Goal: Task Accomplishment & Management: Complete application form

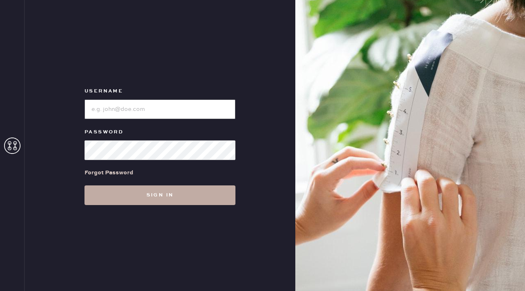
type input "reformationflatiron"
click at [160, 194] on button "Sign in" at bounding box center [159, 196] width 151 height 20
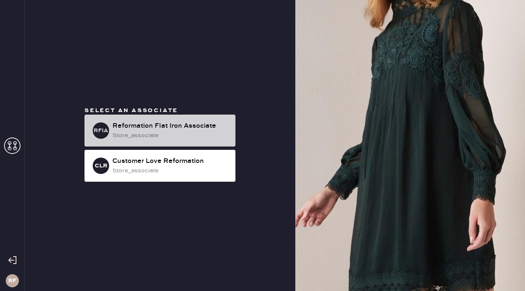
click at [164, 128] on div "Reformation Flat Iron Associate" at bounding box center [170, 126] width 116 height 10
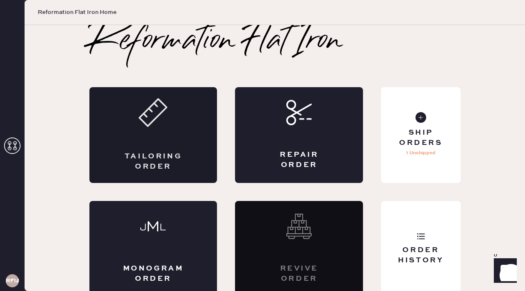
click at [167, 162] on div "Tailoring Order" at bounding box center [153, 162] width 62 height 20
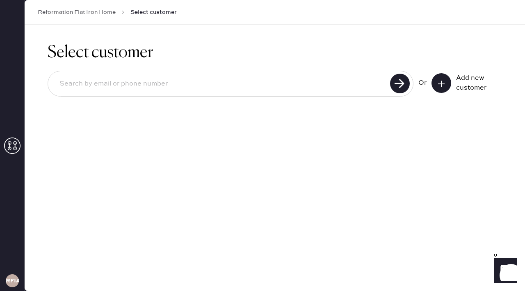
click at [348, 82] on input at bounding box center [220, 84] width 334 height 19
click at [236, 75] on input at bounding box center [220, 84] width 334 height 19
type input "[EMAIL_ADDRESS][DOMAIN_NAME]"
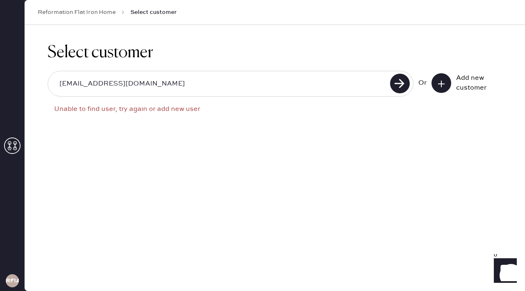
click at [439, 86] on icon at bounding box center [441, 84] width 8 height 8
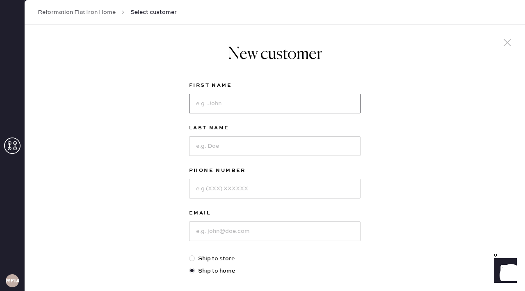
click at [311, 103] on input at bounding box center [274, 104] width 171 height 20
type input "[PERSON_NAME]"
type input "Cherry"
type input "9147089690"
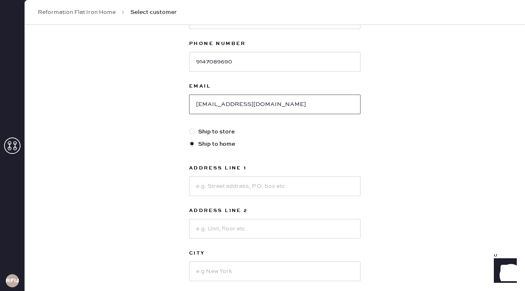
scroll to position [128, 0]
type input "[EMAIL_ADDRESS][DOMAIN_NAME]"
click at [252, 189] on input at bounding box center [274, 186] width 171 height 20
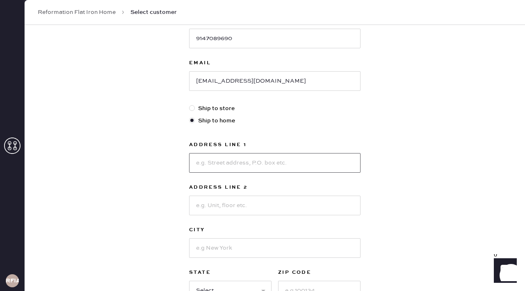
scroll to position [145, 0]
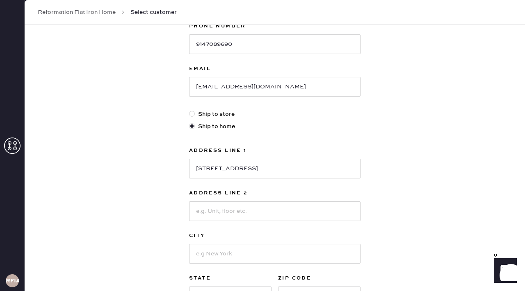
click at [260, 184] on div "Address Line [GEOGRAPHIC_DATA] Address Line 2 City State Select [GEOGRAPHIC_DAT…" at bounding box center [274, 226] width 171 height 161
click at [262, 169] on input "[STREET_ADDRESS]" at bounding box center [274, 169] width 171 height 20
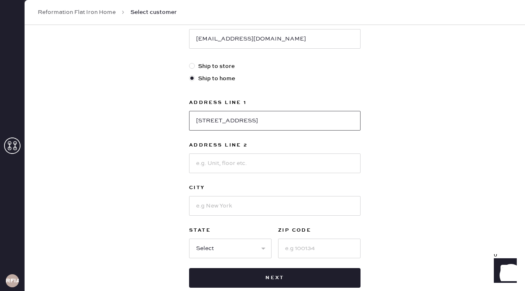
scroll to position [198, 0]
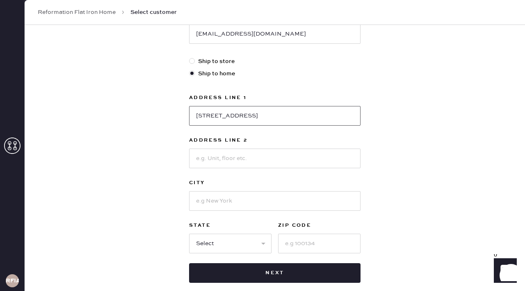
type input "[STREET_ADDRESS]"
click at [245, 197] on input at bounding box center [274, 201] width 171 height 20
type input "[US_STATE]"
select select "NY"
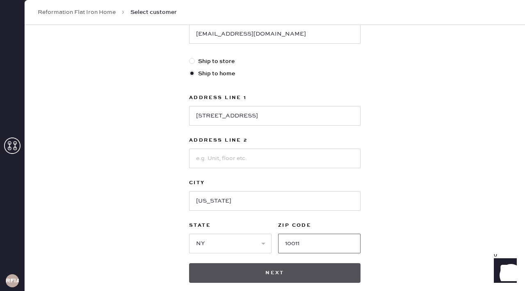
type input "10011"
click at [254, 273] on button "Next" at bounding box center [274, 274] width 171 height 20
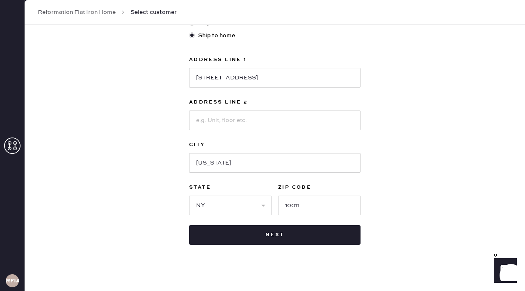
scroll to position [250, 0]
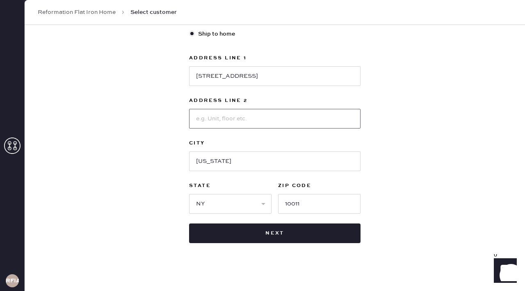
click at [224, 125] on input at bounding box center [274, 119] width 171 height 20
type input "9F"
click at [265, 76] on input "[STREET_ADDRESS]" at bounding box center [274, 76] width 171 height 20
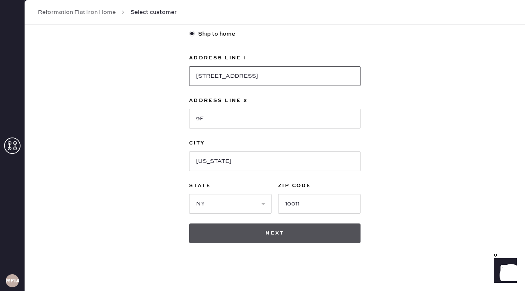
type input "[STREET_ADDRESS]"
click at [277, 227] on button "Next" at bounding box center [274, 234] width 171 height 20
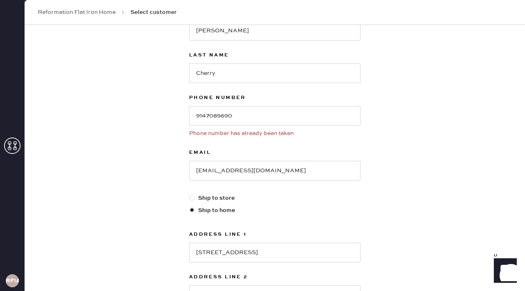
scroll to position [27, 0]
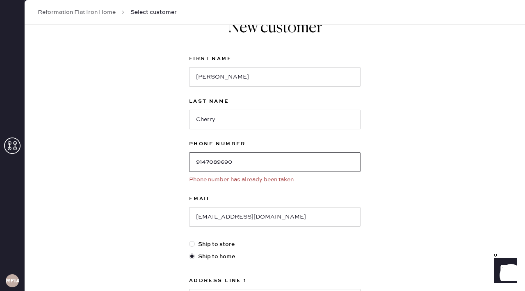
click at [205, 160] on input "9147089690" at bounding box center [274, 162] width 171 height 20
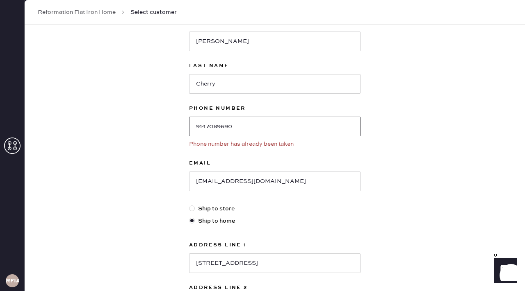
scroll to position [63, 0]
click at [195, 186] on input "[EMAIL_ADDRESS][DOMAIN_NAME]" at bounding box center [274, 181] width 171 height 20
click at [201, 181] on input "[EMAIL_ADDRESS][DOMAIN_NAME]" at bounding box center [274, 181] width 171 height 20
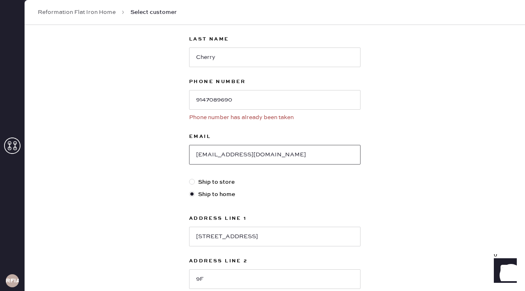
scroll to position [89, 0]
click at [216, 155] on input "[EMAIL_ADDRESS][DOMAIN_NAME]" at bounding box center [274, 155] width 171 height 20
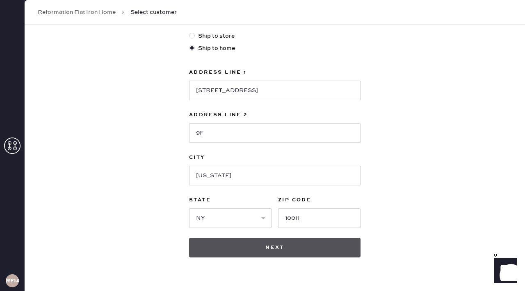
type input "[EMAIL_ADDRESS][DOMAIN_NAME]"
click at [254, 244] on button "Next" at bounding box center [274, 248] width 171 height 20
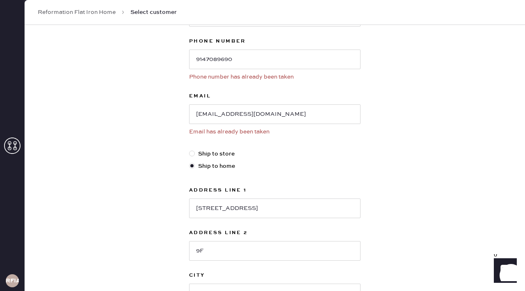
scroll to position [120, 0]
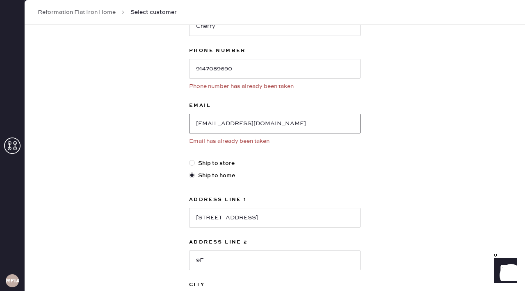
click at [225, 128] on input "[EMAIL_ADDRESS][DOMAIN_NAME]" at bounding box center [274, 124] width 171 height 20
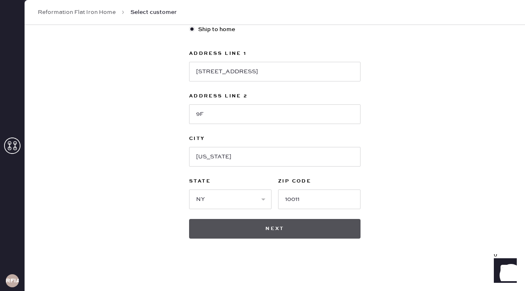
type input "[EMAIL_ADDRESS][DOMAIN_NAME]"
click at [271, 235] on button "Next" at bounding box center [274, 229] width 171 height 20
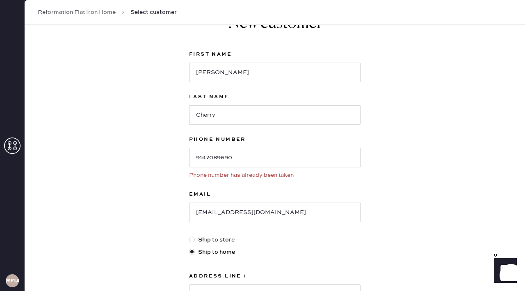
scroll to position [73, 0]
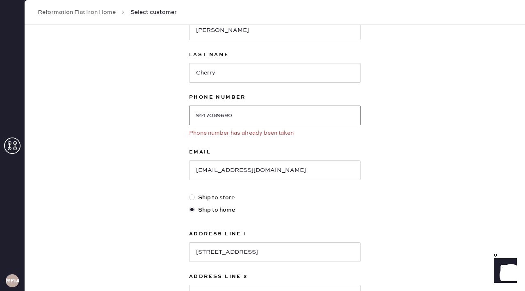
drag, startPoint x: 240, startPoint y: 117, endPoint x: 181, endPoint y: 117, distance: 58.6
click at [181, 117] on div "New customer First Name [PERSON_NAME] Last Name Cherry Phone Number [PHONE_NUMB…" at bounding box center [275, 212] width 500 height 520
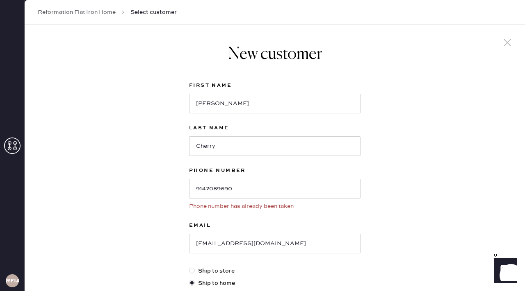
click at [14, 148] on icon at bounding box center [12, 146] width 16 height 16
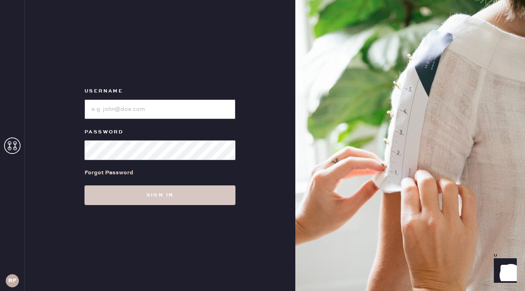
type input "reformationflatiron"
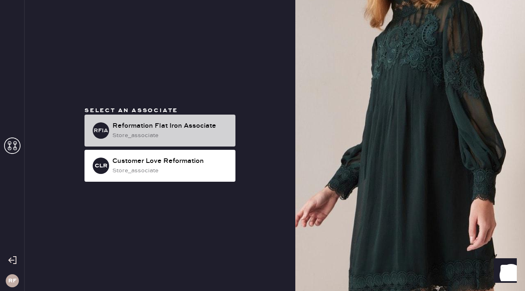
click at [144, 123] on div "Reformation Flat Iron Associate" at bounding box center [170, 126] width 116 height 10
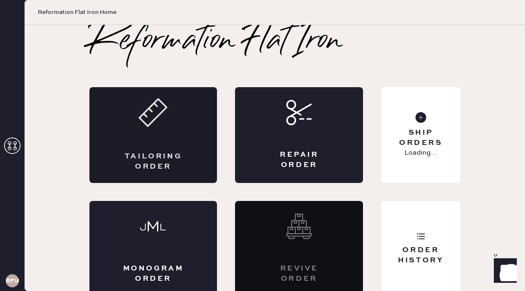
click at [170, 117] on div "Tailoring Order" at bounding box center [153, 135] width 128 height 96
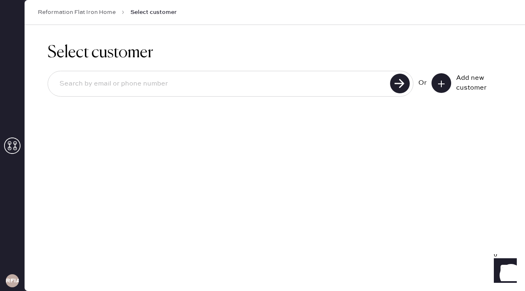
click at [157, 84] on input at bounding box center [220, 84] width 334 height 19
paste input "9147089690"
type input "9147089690"
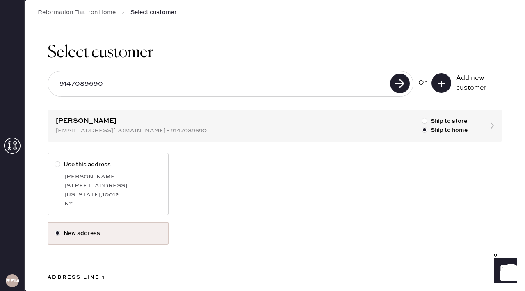
click at [57, 161] on div at bounding box center [59, 164] width 9 height 9
click at [55, 161] on input "Use this address" at bounding box center [55, 160] width 0 height 0
radio input "true"
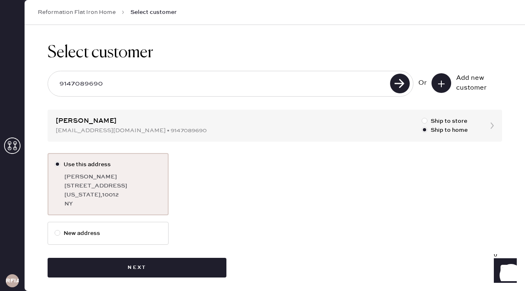
scroll to position [5, 0]
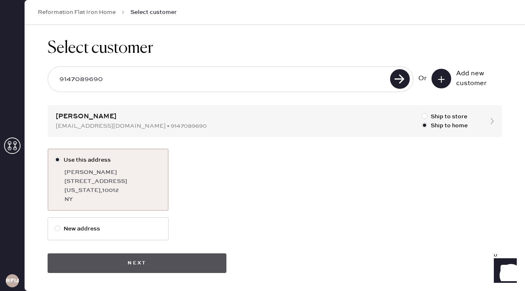
click at [176, 267] on button "Next" at bounding box center [137, 264] width 179 height 20
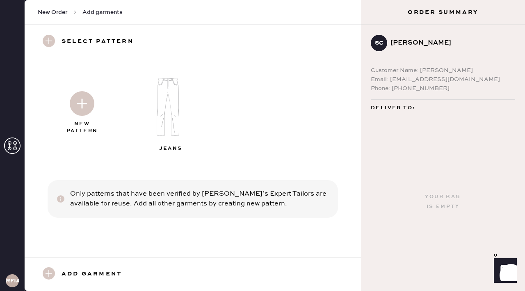
click at [13, 158] on div "RFIA" at bounding box center [12, 145] width 25 height 291
click at [12, 149] on icon at bounding box center [12, 146] width 16 height 16
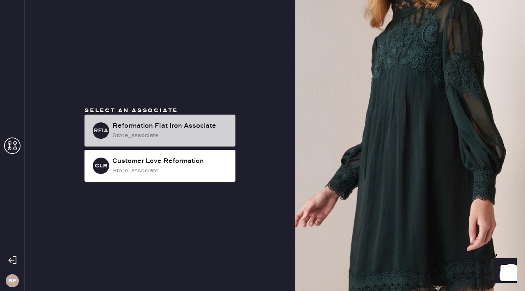
click at [130, 133] on div "store_associate" at bounding box center [170, 135] width 116 height 9
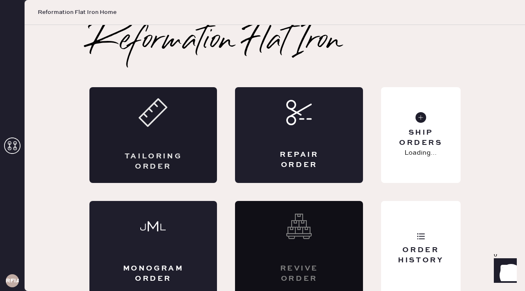
click at [150, 115] on icon at bounding box center [153, 112] width 29 height 29
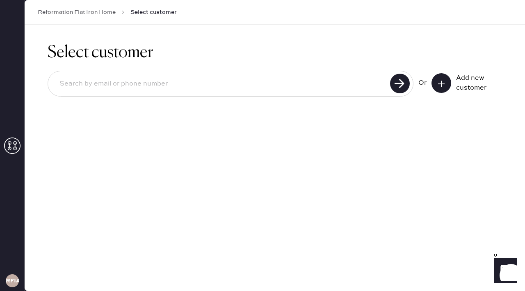
click at [194, 74] on div at bounding box center [231, 84] width 366 height 26
click at [200, 84] on input at bounding box center [220, 84] width 334 height 19
click at [434, 84] on button at bounding box center [441, 83] width 20 height 20
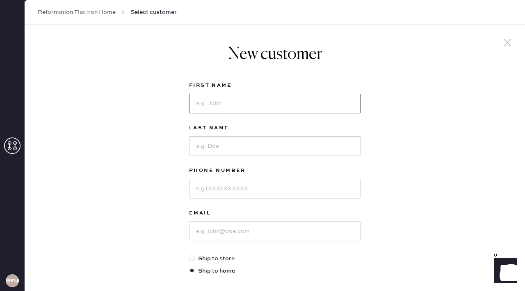
click at [226, 107] on input at bounding box center [274, 104] width 171 height 20
type input "[PERSON_NAME]"
click at [221, 141] on input at bounding box center [274, 146] width 171 height 20
type input "Cherry"
click at [230, 185] on input at bounding box center [274, 189] width 171 height 20
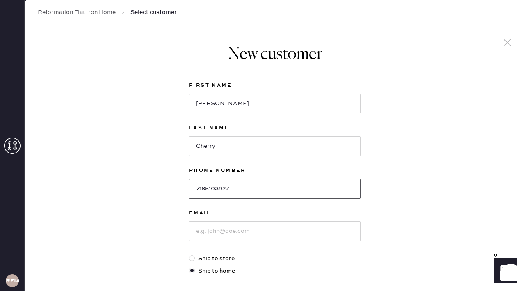
type input "7185103927"
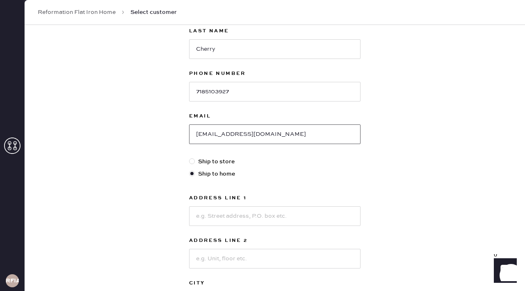
scroll to position [112, 0]
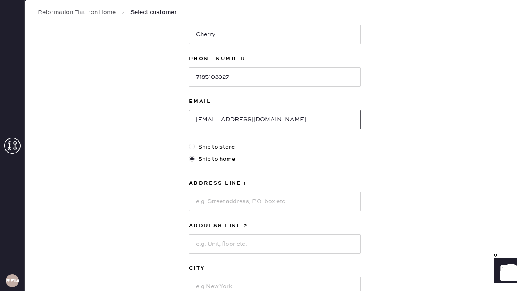
type input "[EMAIL_ADDRESS][DOMAIN_NAME]"
click at [222, 205] on input at bounding box center [274, 202] width 171 height 20
type input "[STREET_ADDRESS]"
type input "9F"
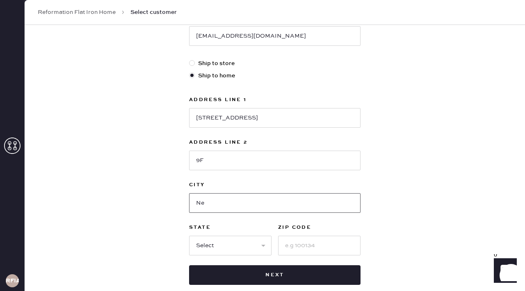
scroll to position [198, 0]
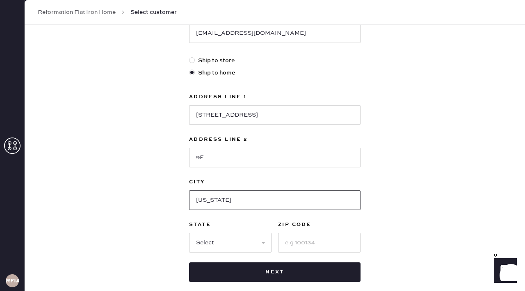
type input "[US_STATE]"
click at [221, 238] on select "Select AK AL AR AZ CA CO CT [GEOGRAPHIC_DATA] DE FL [GEOGRAPHIC_DATA] HI [GEOGR…" at bounding box center [230, 243] width 82 height 20
select select "NY"
click at [286, 241] on input at bounding box center [319, 243] width 82 height 20
type input "2"
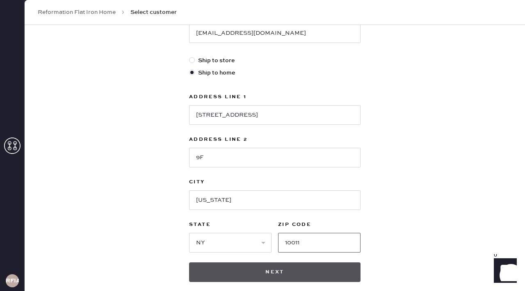
type input "10011"
click at [278, 270] on button "Next" at bounding box center [274, 273] width 171 height 20
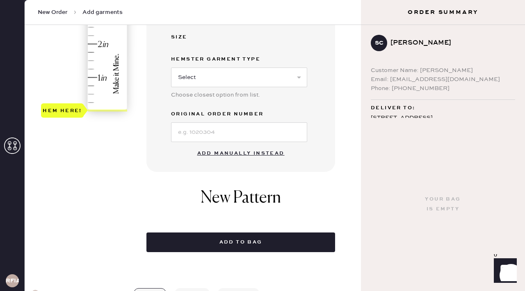
scroll to position [244, 0]
click at [250, 155] on button "Add manually instead" at bounding box center [240, 154] width 97 height 16
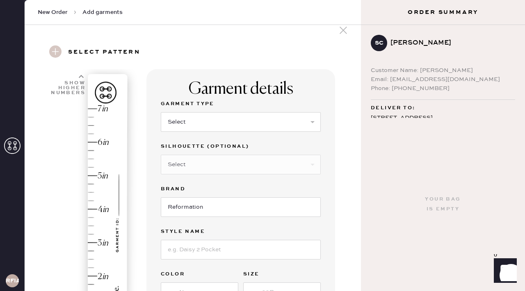
scroll to position [0, 0]
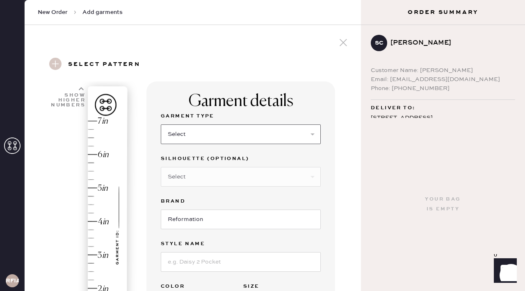
click at [224, 126] on select "Select Basic Skirt Jeans Leggings Pants Shorts Basic Sleeved Dress Basic Sleeve…" at bounding box center [241, 135] width 160 height 20
select select "2"
click at [215, 183] on select "Select Other" at bounding box center [241, 177] width 160 height 20
select select "other"
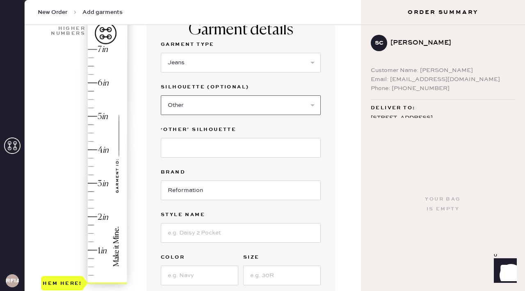
scroll to position [72, 0]
click at [205, 227] on input at bounding box center [241, 233] width 160 height 20
type input "[PERSON_NAME] rise"
click at [193, 269] on input at bounding box center [199, 276] width 77 height 20
type input "Ondine"
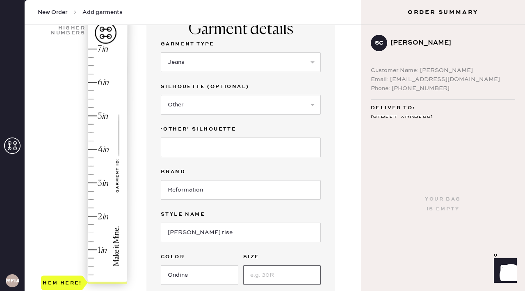
click at [290, 270] on input at bounding box center [281, 276] width 77 height 20
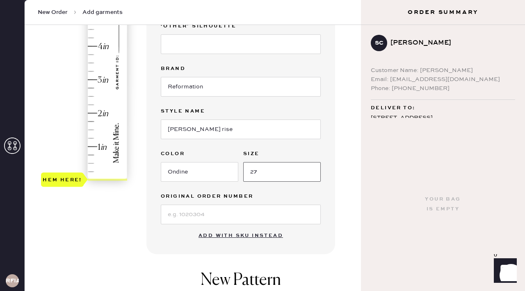
scroll to position [95, 0]
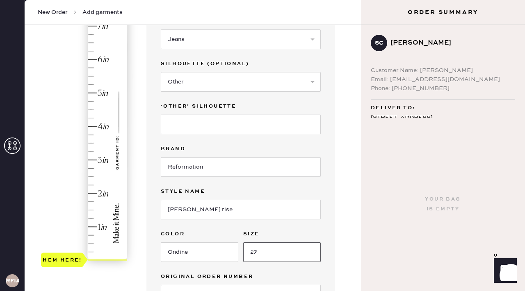
type input "27"
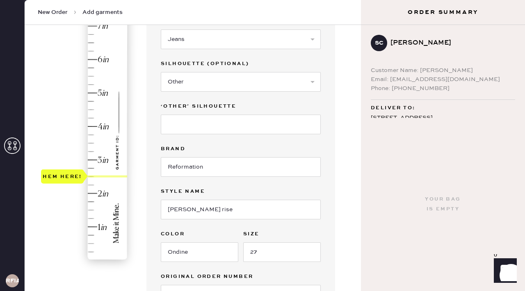
type input "2.25"
drag, startPoint x: 73, startPoint y: 254, endPoint x: 81, endPoint y: 184, distance: 69.7
click at [81, 184] on div "Hem here!" at bounding box center [62, 185] width 43 height 14
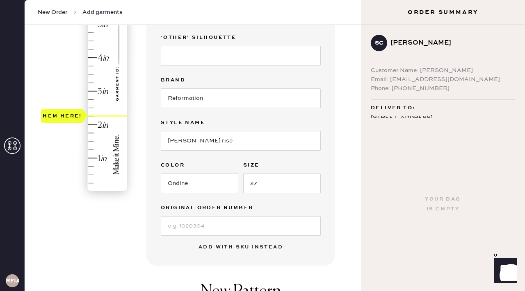
scroll to position [272, 0]
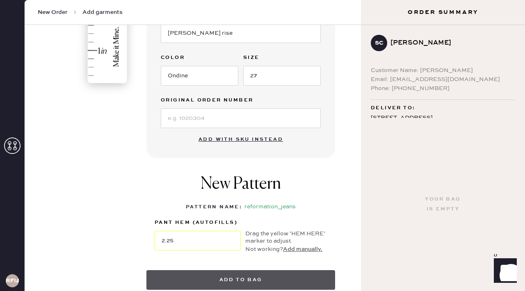
click at [204, 280] on button "Add to bag" at bounding box center [240, 280] width 189 height 20
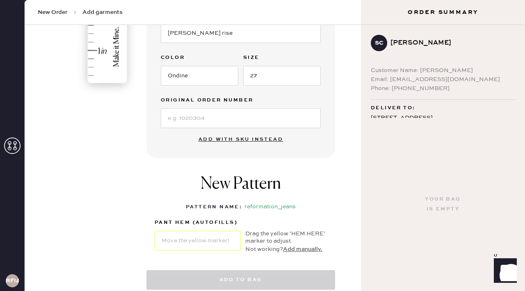
select select "2"
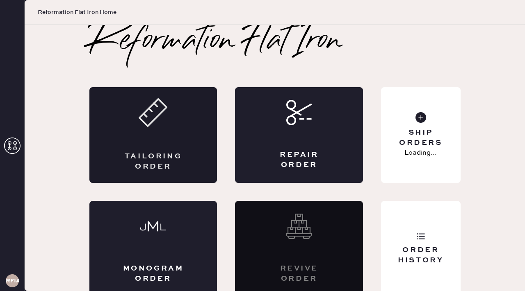
click at [174, 122] on div "Tailoring Order" at bounding box center [153, 135] width 128 height 96
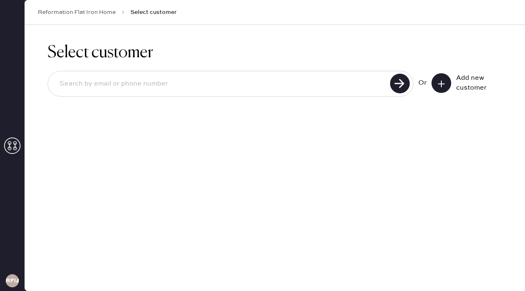
click at [165, 89] on input at bounding box center [220, 84] width 334 height 19
type input "[EMAIL_ADDRESS][DOMAIN_NAME]"
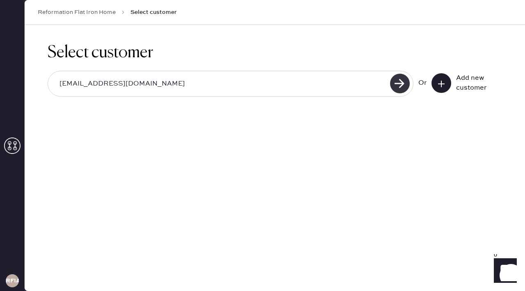
click at [400, 88] on use at bounding box center [400, 84] width 20 height 20
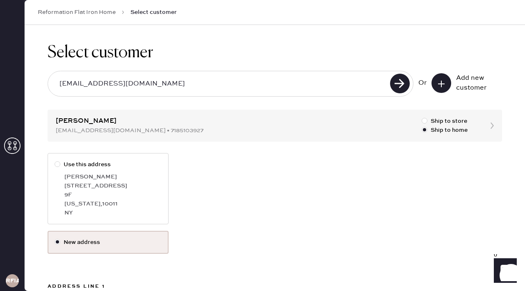
click at [110, 155] on label "Use this address [PERSON_NAME] [STREET_ADDRESS][US_STATE]" at bounding box center [108, 188] width 121 height 71
click at [55, 160] on input "Use this address" at bounding box center [55, 160] width 0 height 0
radio input "true"
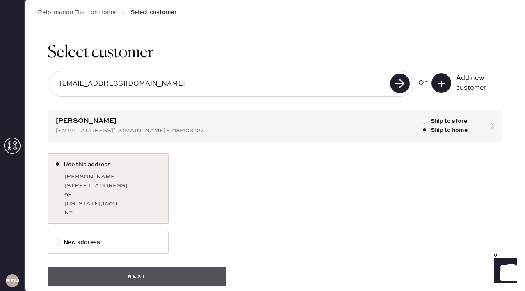
click at [134, 272] on button "Next" at bounding box center [137, 277] width 179 height 20
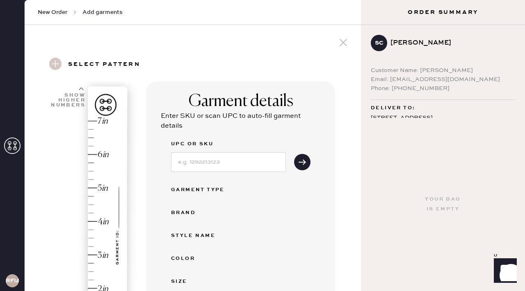
click at [16, 148] on icon at bounding box center [12, 146] width 16 height 16
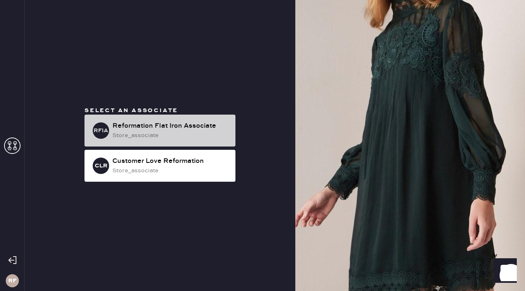
click at [114, 138] on div "store_associate" at bounding box center [170, 135] width 116 height 9
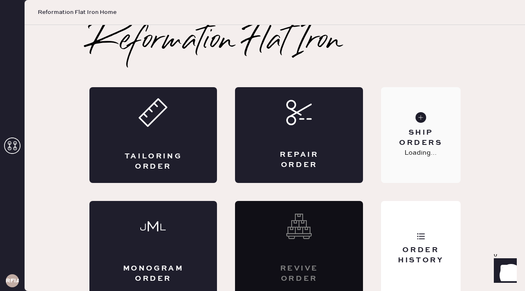
click at [398, 140] on div "Ship Orders" at bounding box center [420, 138] width 66 height 20
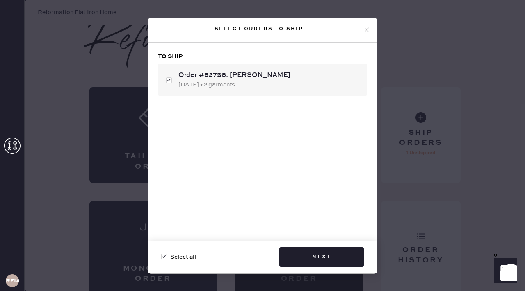
click at [398, 170] on div "Select orders to ship To ship Order #82756: [PERSON_NAME] [DATE] • 2 garments S…" at bounding box center [262, 145] width 525 height 291
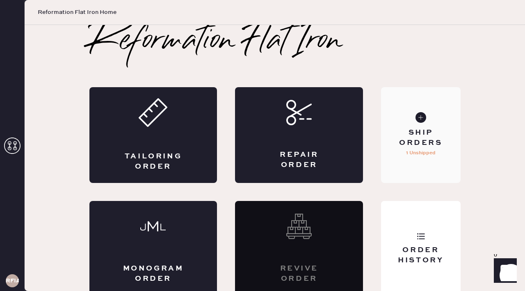
click at [426, 149] on p "1 Unshipped" at bounding box center [421, 153] width 30 height 10
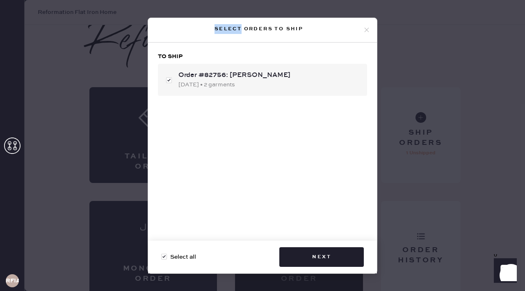
click at [426, 149] on div "Select orders to ship To ship Order #82756: [PERSON_NAME] [DATE] • 2 garments S…" at bounding box center [262, 145] width 525 height 291
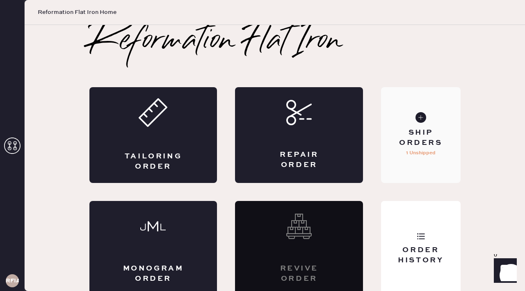
click at [423, 140] on div "Ship Orders" at bounding box center [420, 138] width 66 height 20
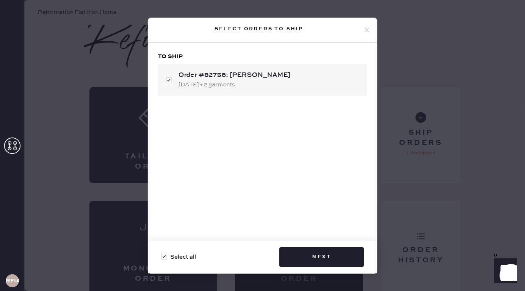
click at [366, 32] on icon at bounding box center [366, 29] width 7 height 7
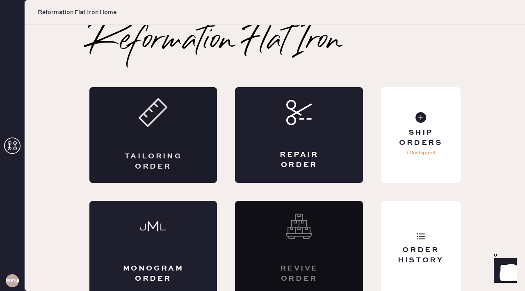
click at [186, 123] on div "Tailoring Order" at bounding box center [153, 135] width 128 height 96
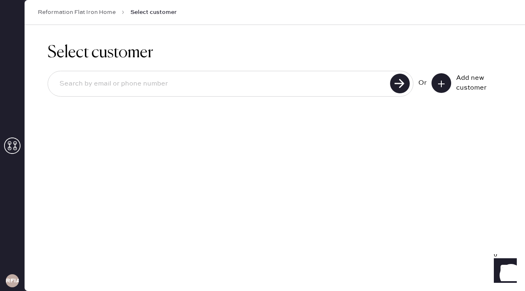
click at [166, 82] on input at bounding box center [220, 84] width 334 height 19
click at [444, 86] on icon at bounding box center [441, 84] width 8 height 8
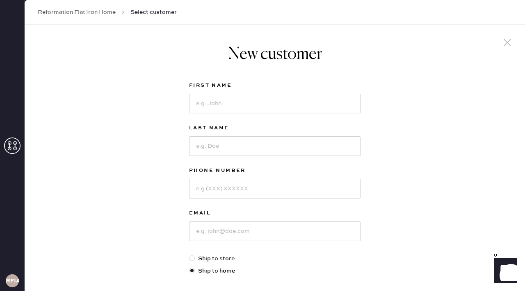
click at [508, 42] on icon at bounding box center [507, 42] width 12 height 12
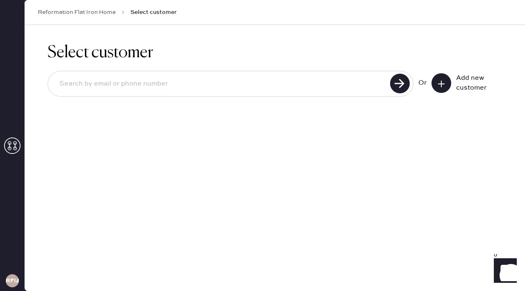
click at [192, 84] on input at bounding box center [220, 84] width 334 height 19
type input "[EMAIL_ADDRESS][DOMAIN_NAME]"
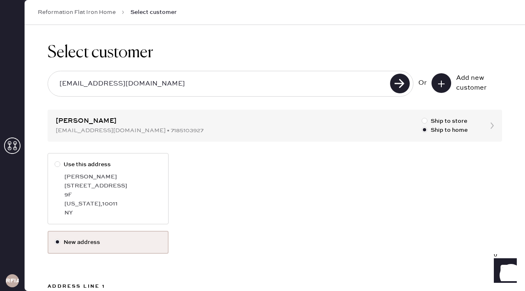
click at [84, 170] on label "Use this address Sarah Cherry 96 5th Avenue 9F New York , 10011 NY" at bounding box center [108, 188] width 121 height 71
click at [55, 161] on input "Use this address" at bounding box center [55, 160] width 0 height 0
radio input "true"
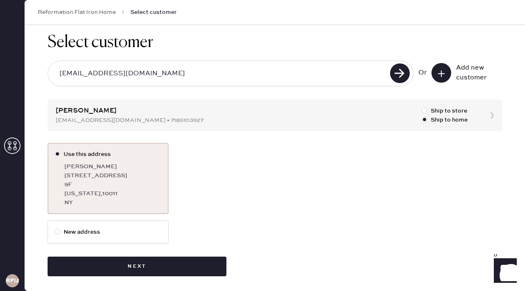
scroll to position [14, 0]
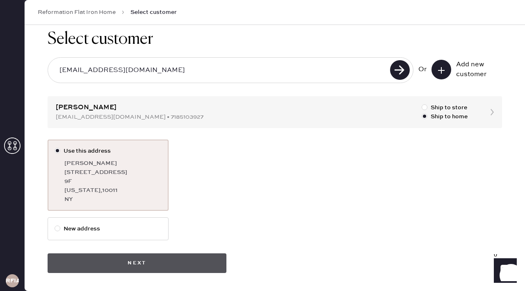
click at [127, 259] on button "Next" at bounding box center [137, 264] width 179 height 20
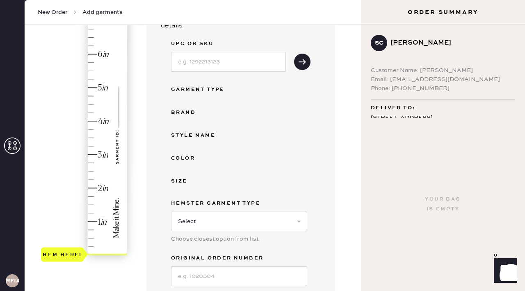
scroll to position [206, 0]
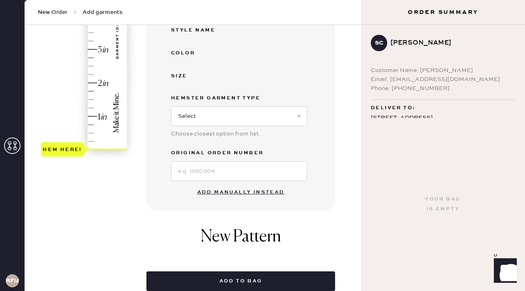
click at [229, 189] on button "Add manually instead" at bounding box center [240, 192] width 97 height 16
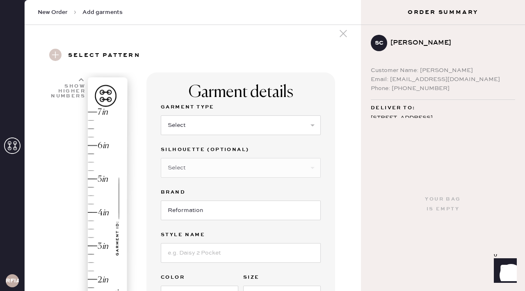
scroll to position [8, 0]
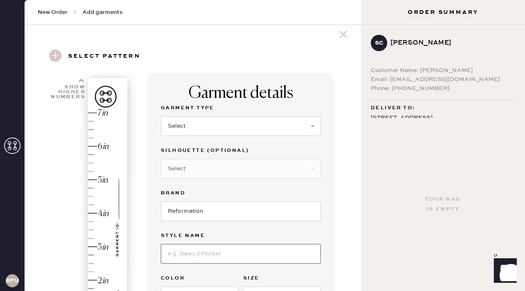
click at [209, 249] on input at bounding box center [241, 254] width 160 height 20
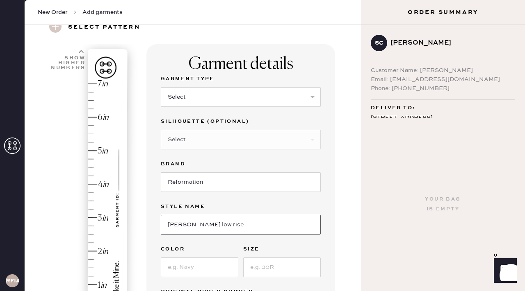
type input "Cary low rise"
click at [198, 265] on input at bounding box center [199, 268] width 77 height 20
type input "ondine"
click at [287, 268] on input at bounding box center [281, 268] width 77 height 20
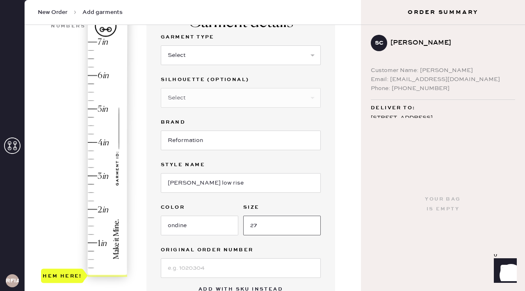
type input "27"
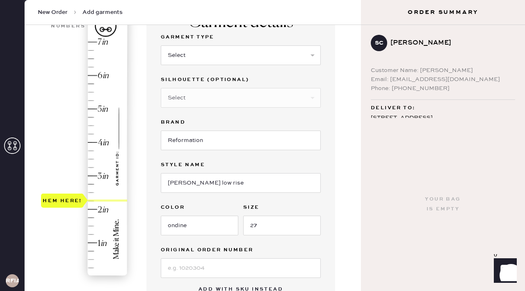
drag, startPoint x: 81, startPoint y: 279, endPoint x: 88, endPoint y: 206, distance: 73.7
click at [88, 206] on div "Hem here!" at bounding box center [84, 160] width 87 height 242
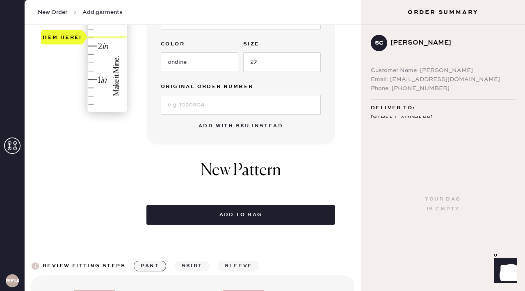
scroll to position [298, 0]
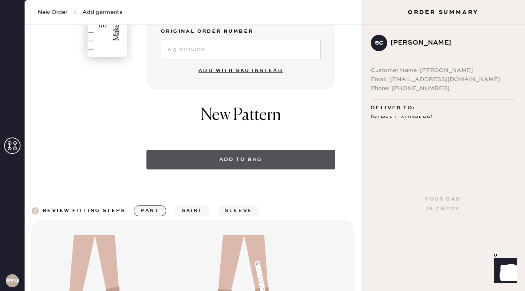
click at [231, 157] on button "Add to bag" at bounding box center [240, 160] width 189 height 20
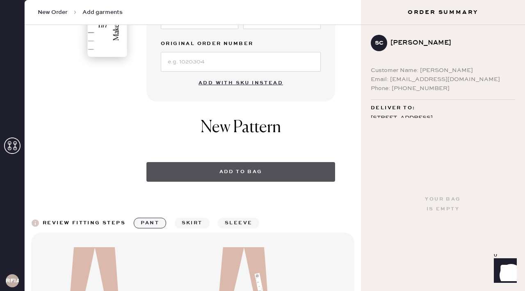
click at [251, 174] on button "Add to bag" at bounding box center [240, 172] width 189 height 20
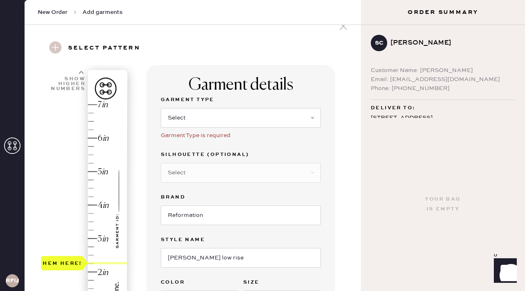
scroll to position [16, 0]
click at [256, 117] on select "Select Basic Skirt Jeans Leggings Pants Shorts Basic Sleeved Dress Basic Sleeve…" at bounding box center [241, 118] width 160 height 20
select select "2"
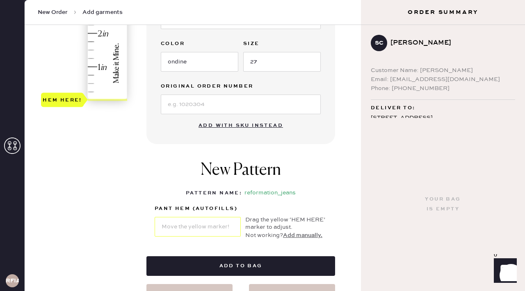
scroll to position [285, 0]
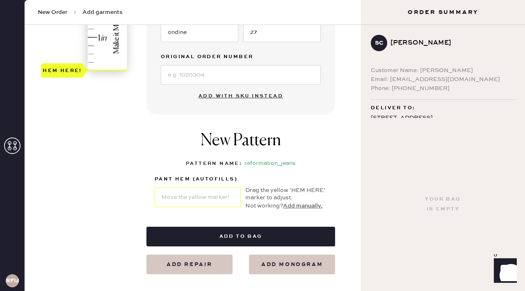
click at [226, 233] on button "Add to bag" at bounding box center [240, 237] width 189 height 20
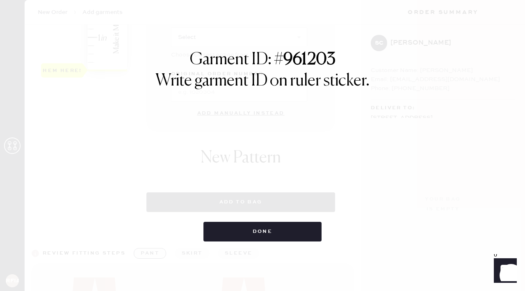
select select "2"
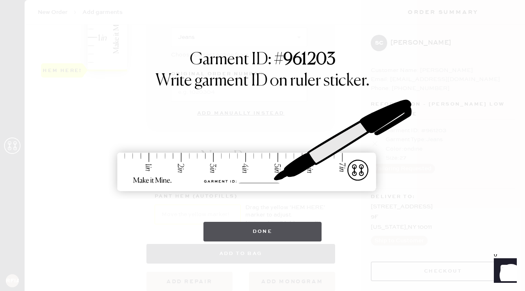
click at [273, 233] on button "Done" at bounding box center [262, 232] width 118 height 20
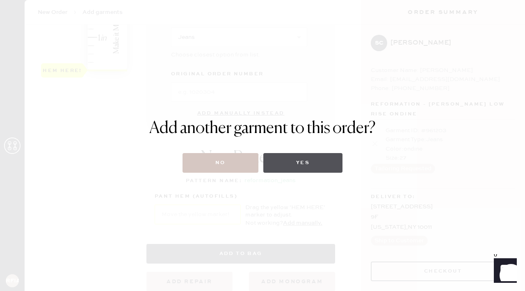
click at [304, 170] on button "Yes" at bounding box center [302, 163] width 79 height 20
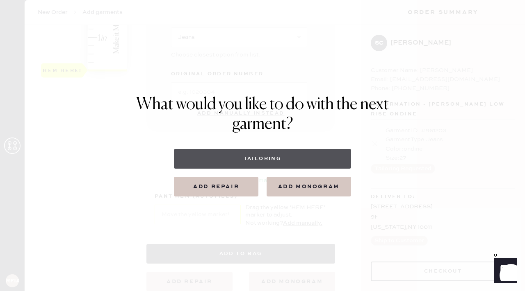
click at [290, 163] on button "Tailoring" at bounding box center [262, 159] width 177 height 20
select select
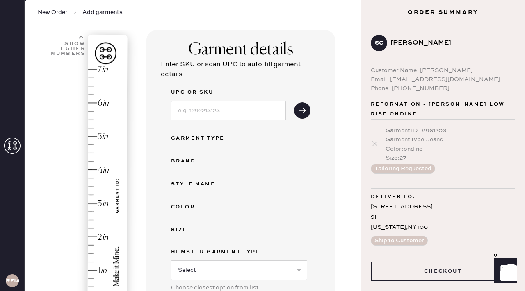
scroll to position [243, 0]
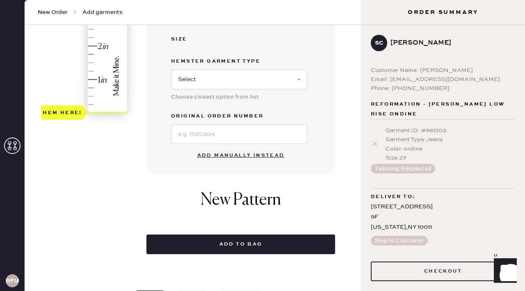
click at [224, 150] on button "Add manually instead" at bounding box center [240, 156] width 97 height 16
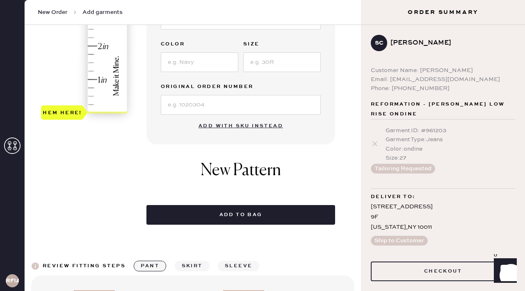
scroll to position [0, 0]
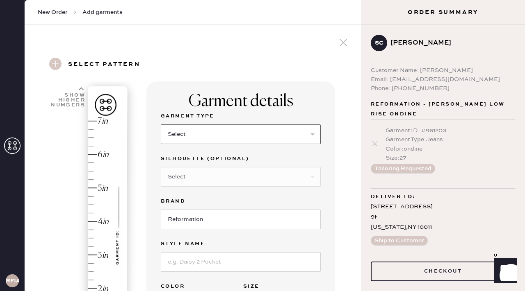
click at [199, 130] on select "Select Basic Skirt Jeans Leggings Pants Shorts Basic Sleeved Dress Basic Sleeve…" at bounding box center [241, 135] width 160 height 20
select select "2"
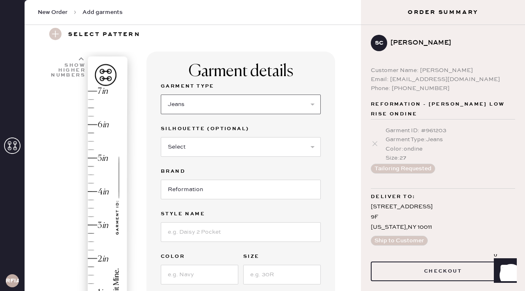
scroll to position [78, 0]
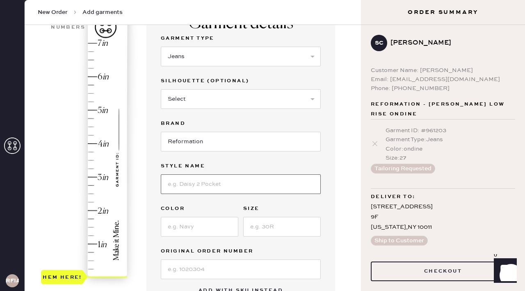
click at [196, 183] on input at bounding box center [241, 185] width 160 height 20
type input "Cary low rise"
click at [172, 225] on input at bounding box center [199, 227] width 77 height 20
type input "ondine"
click at [247, 233] on input at bounding box center [281, 227] width 77 height 20
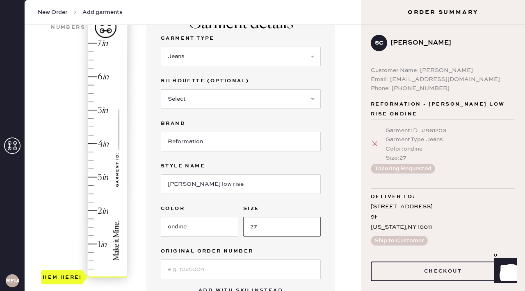
type input "27"
click at [375, 140] on icon at bounding box center [374, 144] width 8 height 8
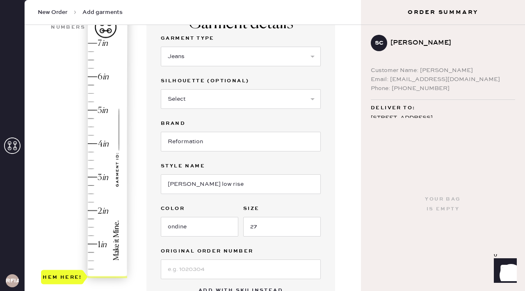
scroll to position [226, 0]
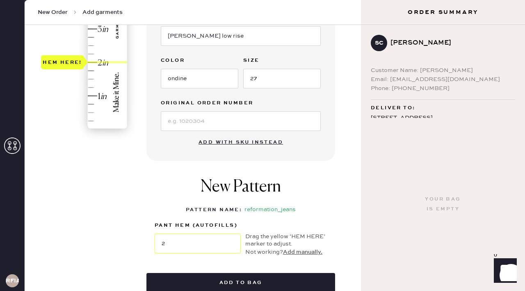
type input "2.25"
drag, startPoint x: 75, startPoint y: 122, endPoint x: 82, endPoint y: 51, distance: 71.3
click at [82, 51] on div "Hem here!" at bounding box center [62, 54] width 43 height 14
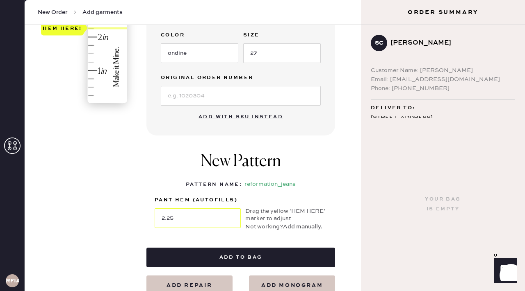
scroll to position [335, 0]
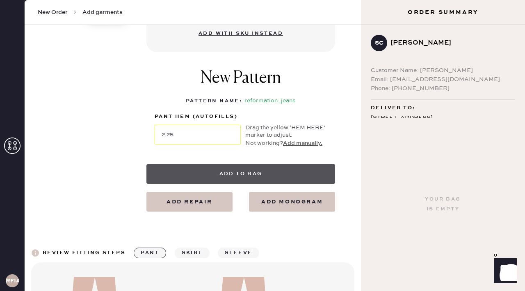
click at [239, 173] on button "Add to bag" at bounding box center [240, 174] width 189 height 20
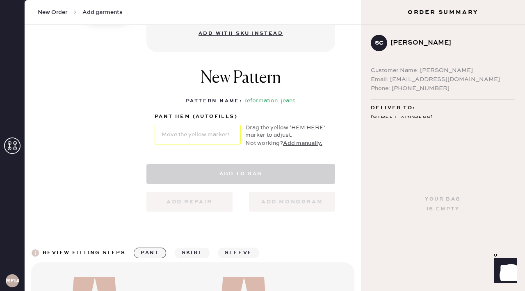
select select "2"
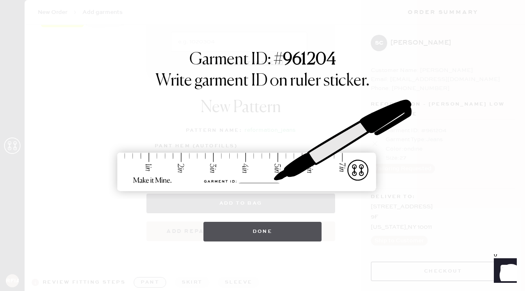
click at [267, 232] on button "Done" at bounding box center [262, 232] width 118 height 20
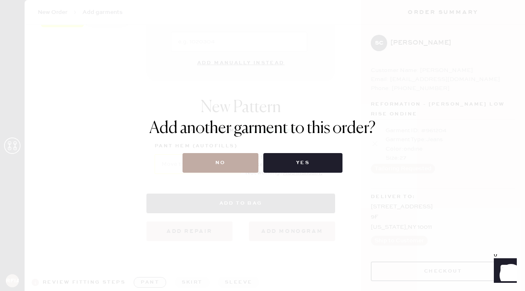
click at [230, 170] on button "No" at bounding box center [220, 163] width 76 height 20
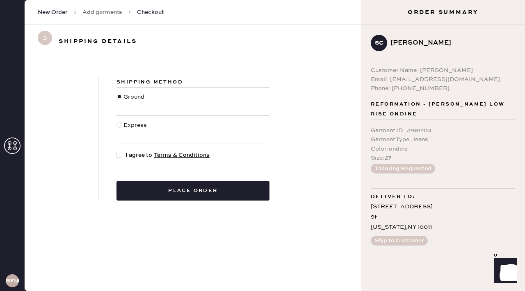
click at [118, 152] on div at bounding box center [119, 155] width 6 height 6
click at [117, 151] on input "I agree to Terms & Conditions" at bounding box center [116, 151] width 0 height 0
checkbox input "true"
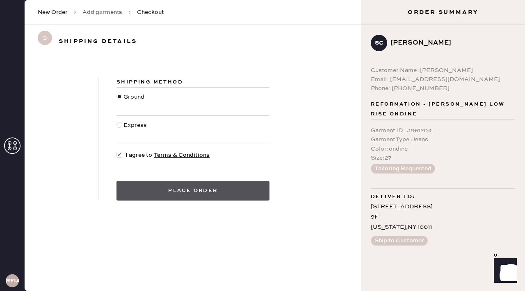
click at [169, 188] on button "Place order" at bounding box center [192, 191] width 153 height 20
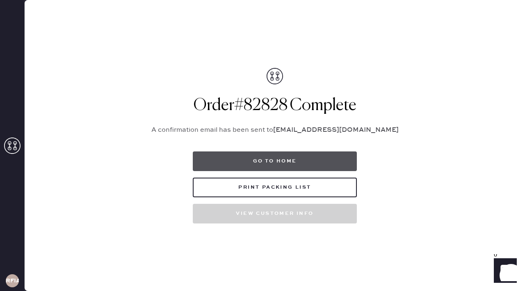
click at [284, 162] on button "Go to home" at bounding box center [275, 162] width 164 height 20
